Goal: Task Accomplishment & Management: Use online tool/utility

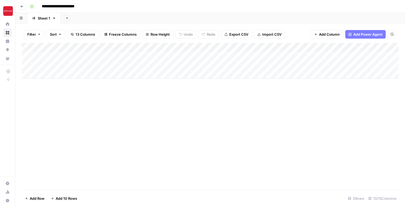
click at [47, 74] on div "Add Column" at bounding box center [210, 61] width 376 height 36
paste input "**********"
type input "**********"
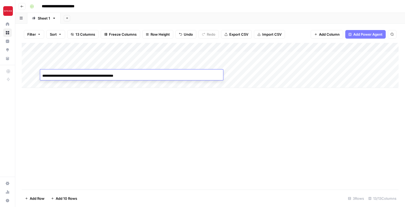
scroll to position [0, 9]
click at [104, 116] on div "Add Column" at bounding box center [210, 116] width 376 height 146
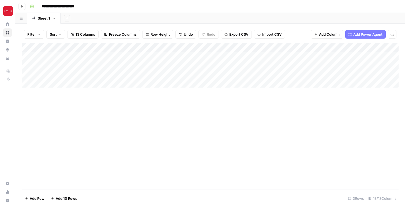
click at [35, 73] on div "Add Column" at bounding box center [210, 65] width 376 height 45
click at [276, 74] on div "Add Column" at bounding box center [210, 65] width 376 height 45
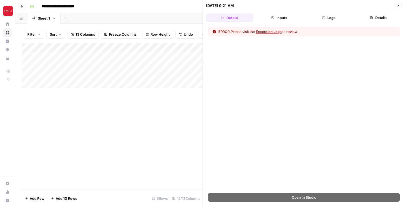
click at [278, 31] on button "Execution Logs" at bounding box center [269, 31] width 26 height 5
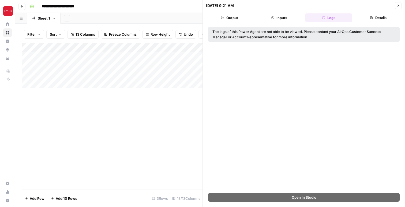
click at [144, 125] on div "Add Column" at bounding box center [112, 116] width 181 height 146
click at [398, 5] on icon "button" at bounding box center [398, 6] width 2 height 2
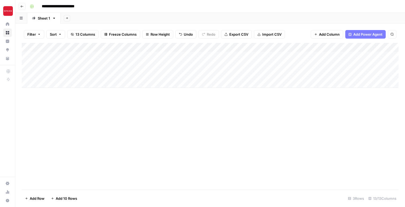
click at [35, 75] on div "Add Column" at bounding box center [210, 65] width 376 height 45
click at [227, 74] on div "Add Column" at bounding box center [210, 65] width 376 height 45
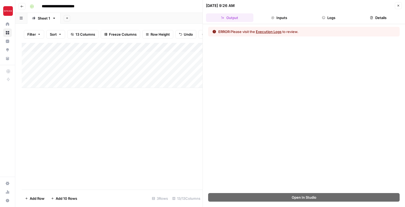
click at [268, 33] on button "Execution Logs" at bounding box center [269, 31] width 26 height 5
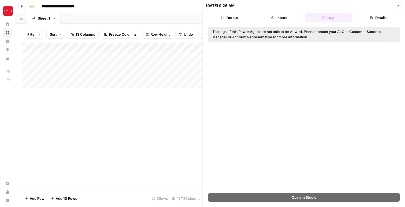
click at [397, 5] on icon "button" at bounding box center [397, 5] width 3 height 3
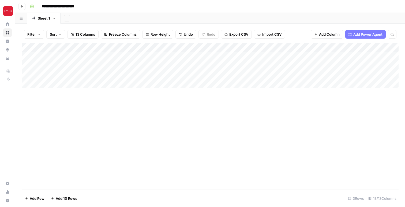
click at [49, 83] on div "Add Column" at bounding box center [210, 65] width 376 height 45
paste input "**********"
type input "**********"
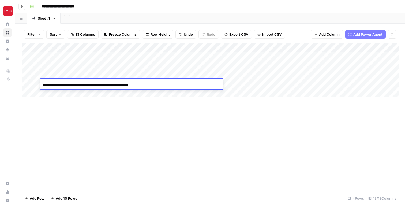
scroll to position [0, 39]
click at [98, 115] on div "Add Column" at bounding box center [210, 116] width 376 height 146
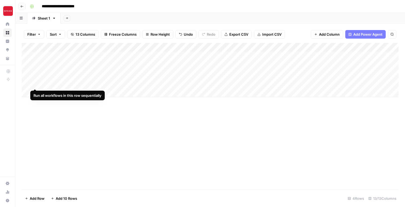
click at [35, 83] on div "Add Column" at bounding box center [210, 70] width 376 height 54
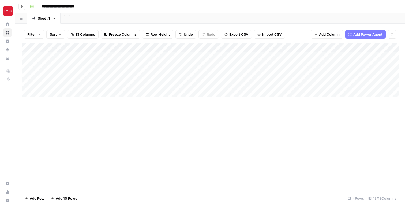
click at [242, 82] on div "Add Column" at bounding box center [210, 70] width 376 height 54
click at [227, 83] on div "Add Column" at bounding box center [210, 70] width 376 height 54
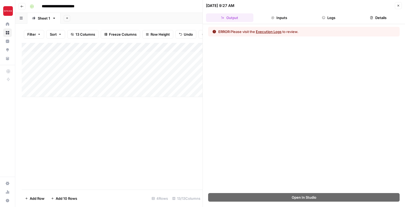
click at [399, 6] on icon "button" at bounding box center [397, 5] width 3 height 3
